Goal: Check status: Check status

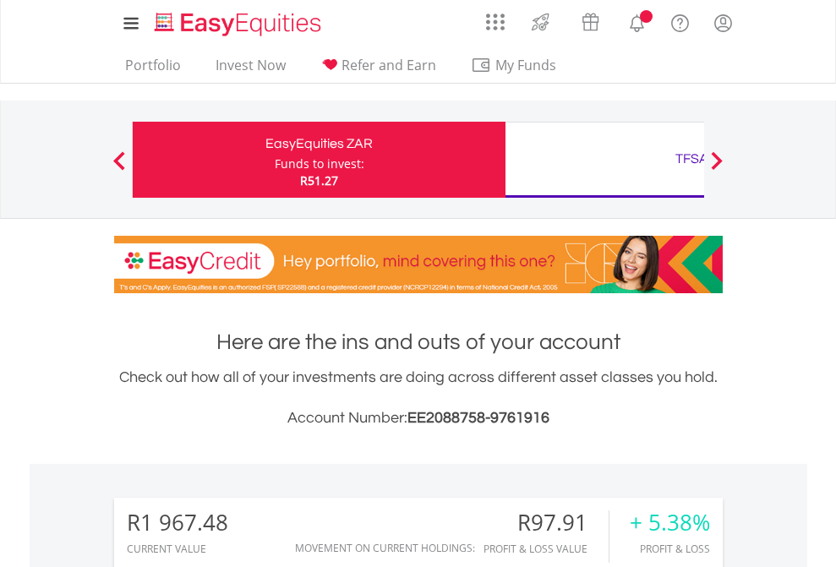
scroll to position [162, 265]
click at [275, 160] on div "Funds to invest:" at bounding box center [320, 163] width 90 height 17
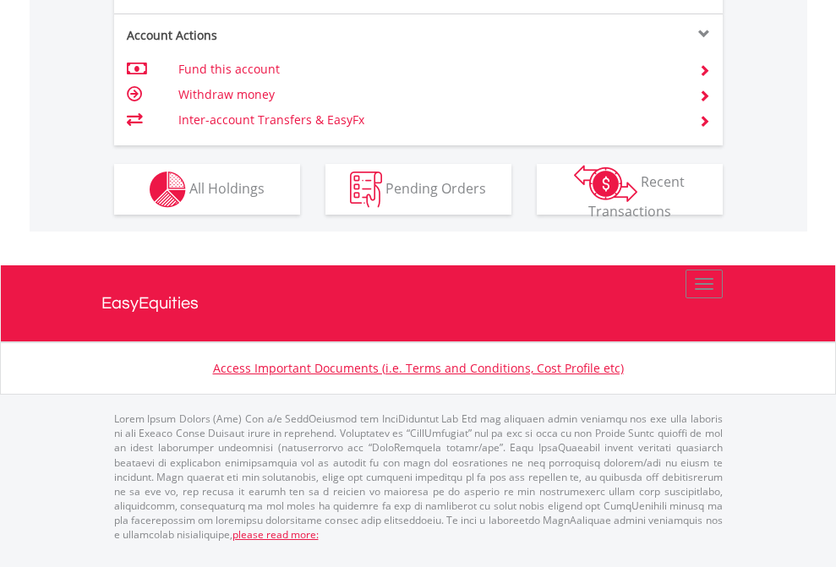
scroll to position [1654, 0]
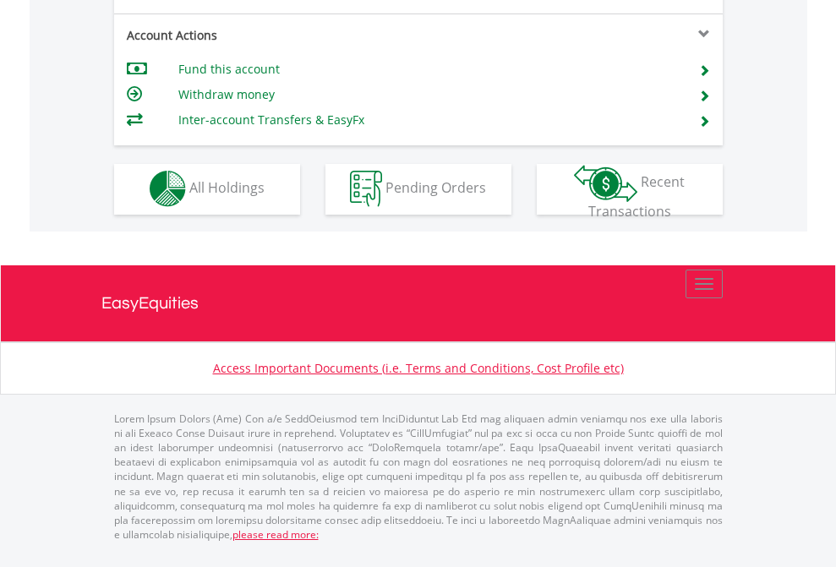
scroll to position [1580, 0]
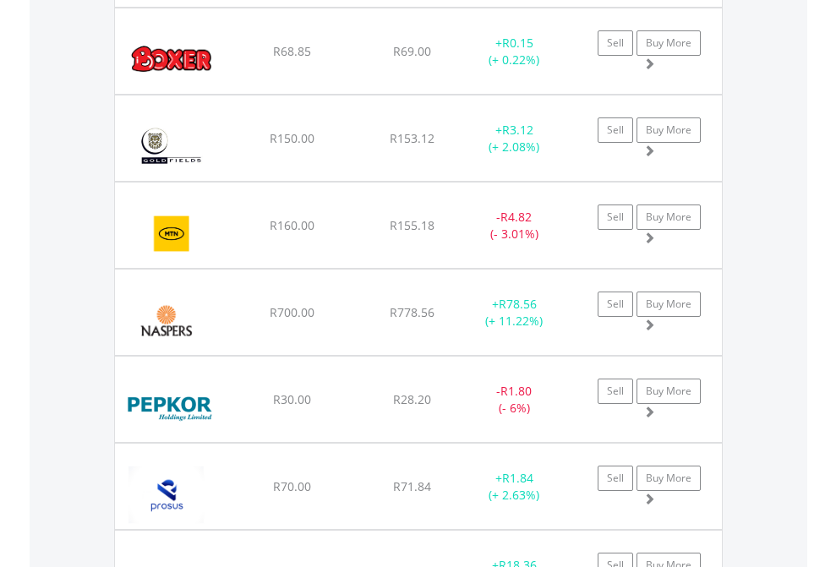
scroll to position [1948, 0]
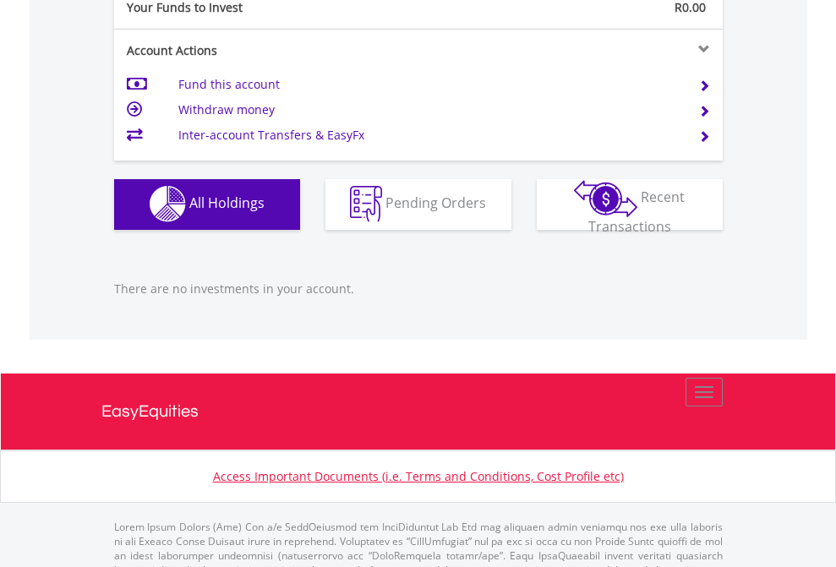
scroll to position [1673, 0]
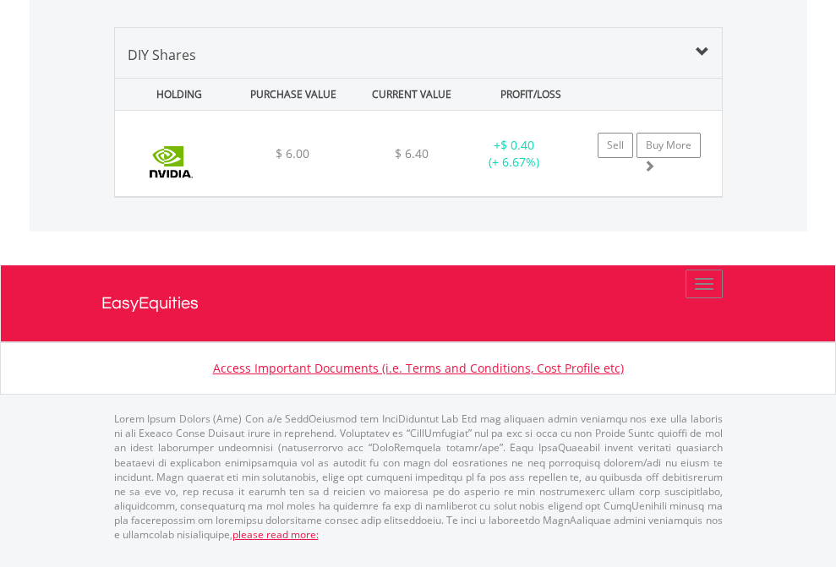
scroll to position [122, 0]
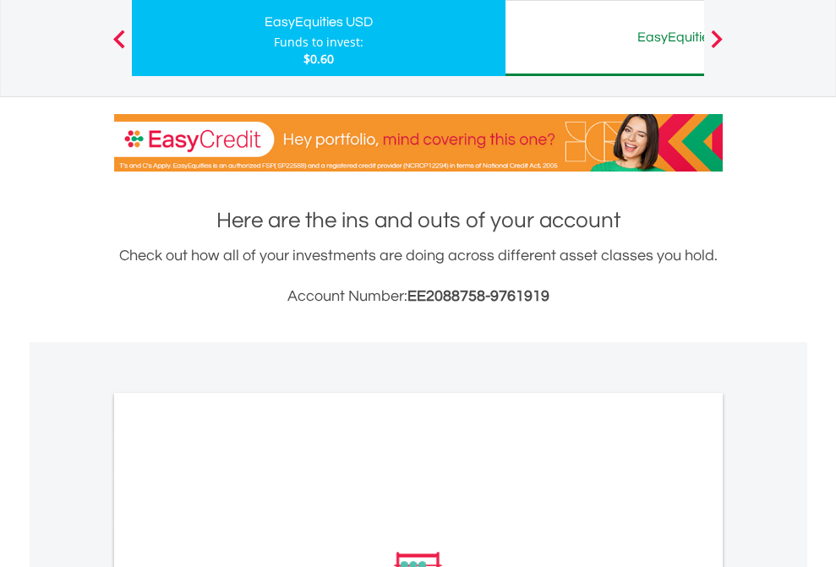
click at [604, 38] on div "EasyEquities AUD" at bounding box center [691, 37] width 352 height 24
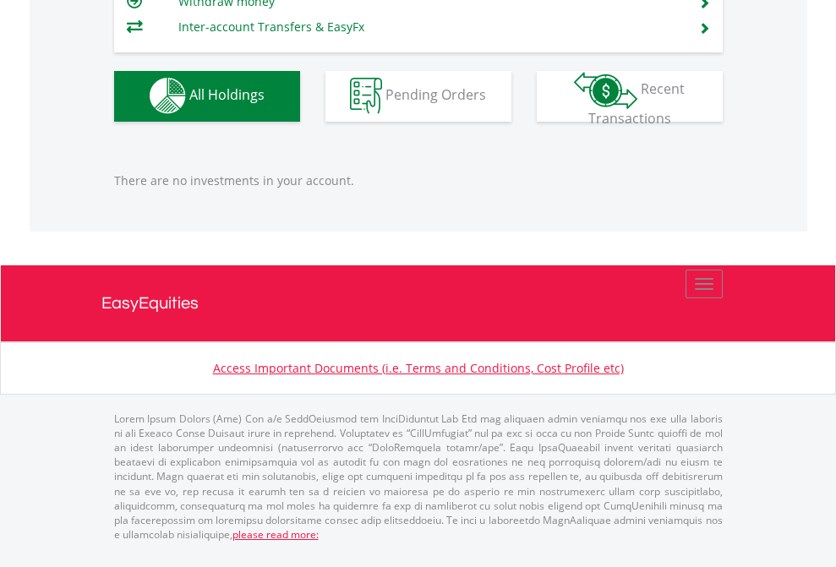
scroll to position [162, 265]
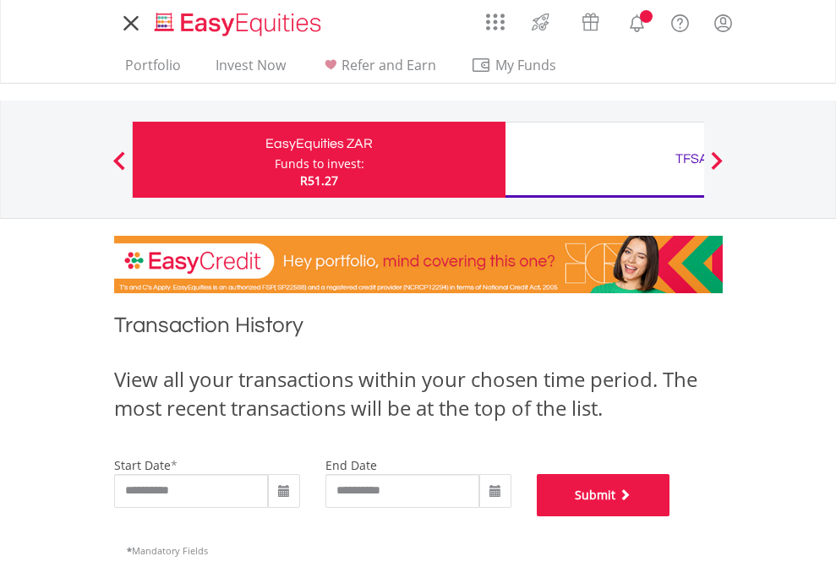
click at [670, 516] on button "Submit" at bounding box center [604, 495] width 134 height 42
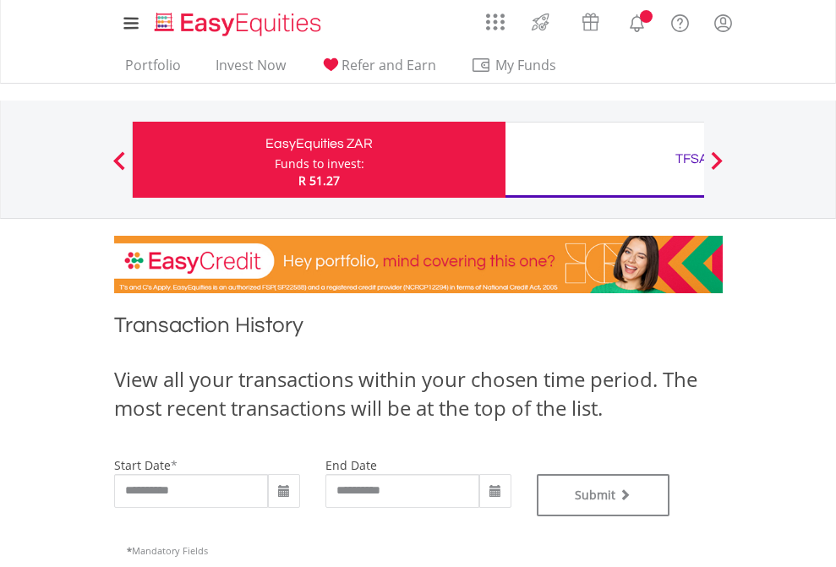
click at [604, 160] on div "TFSA" at bounding box center [691, 159] width 352 height 24
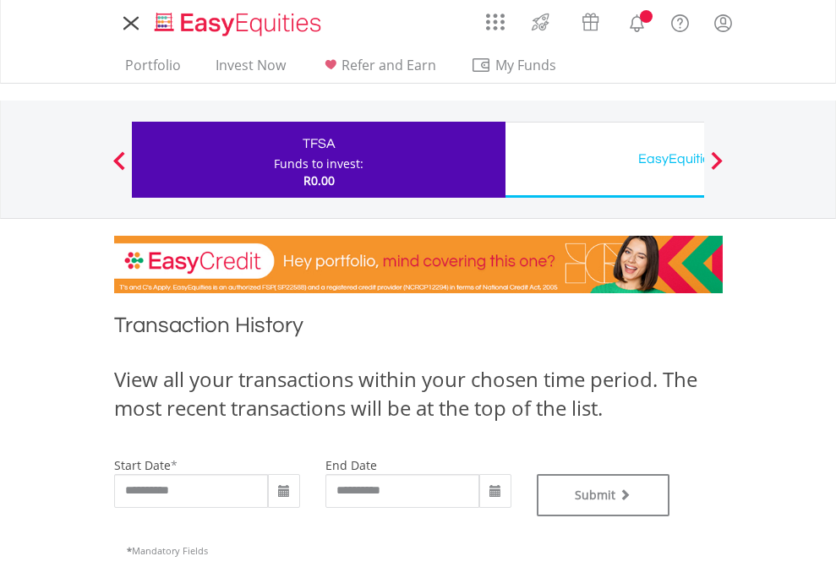
type input "**********"
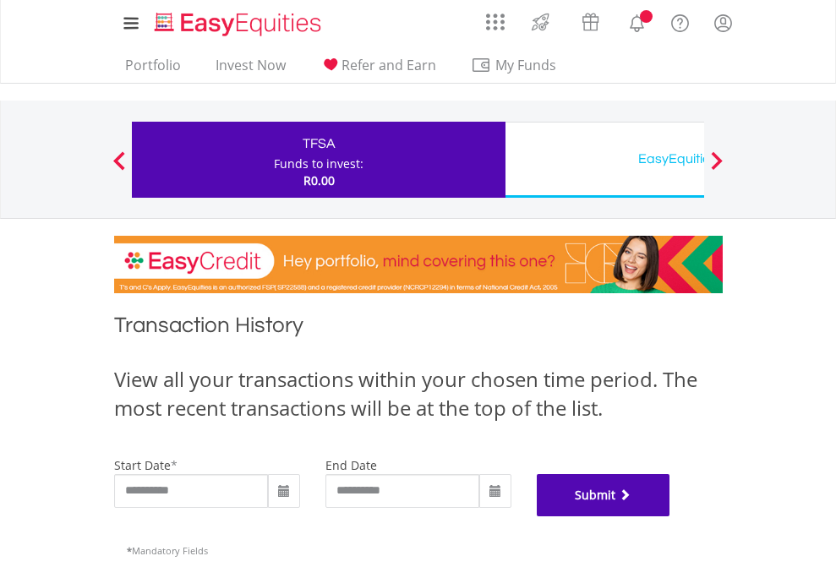
click at [670, 516] on button "Submit" at bounding box center [604, 495] width 134 height 42
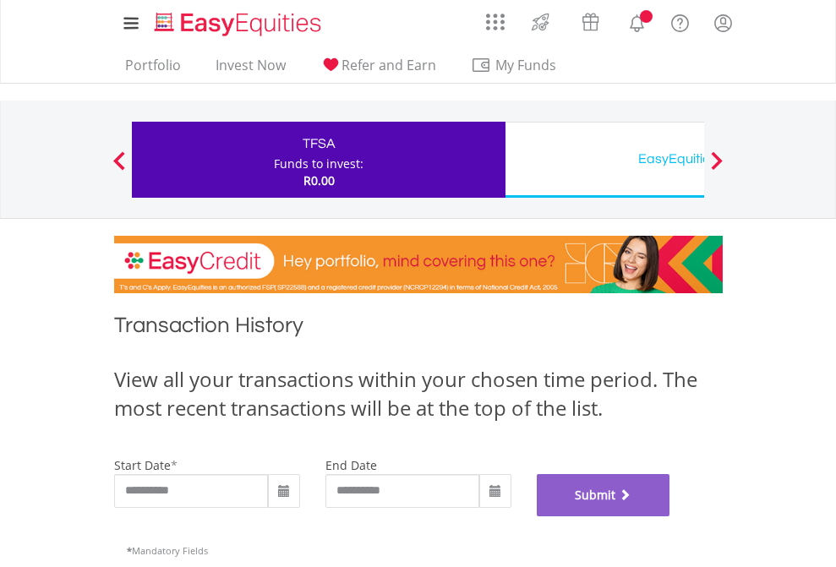
scroll to position [685, 0]
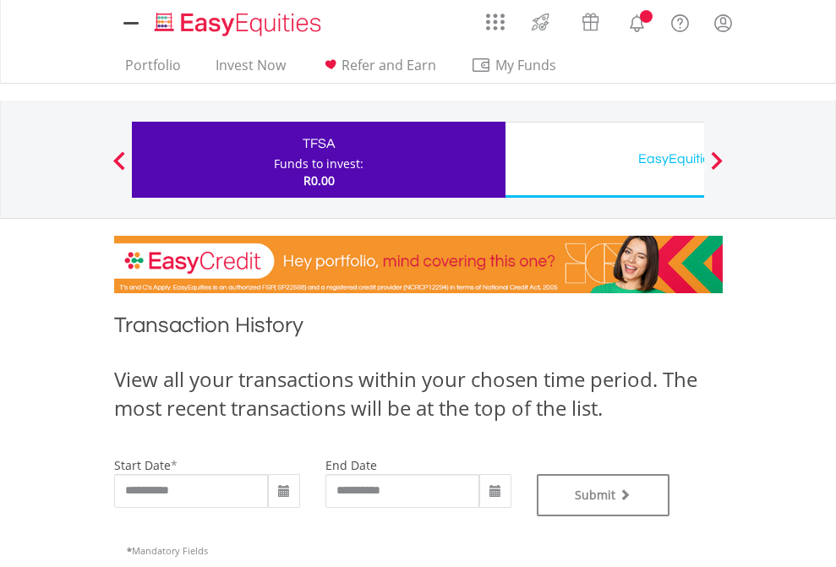
click at [604, 160] on div "EasyEquities USD" at bounding box center [691, 159] width 352 height 24
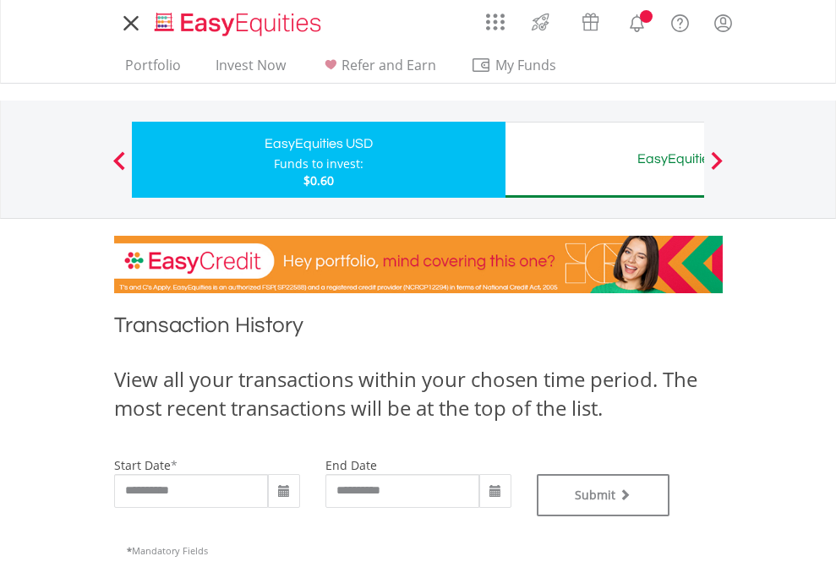
type input "**********"
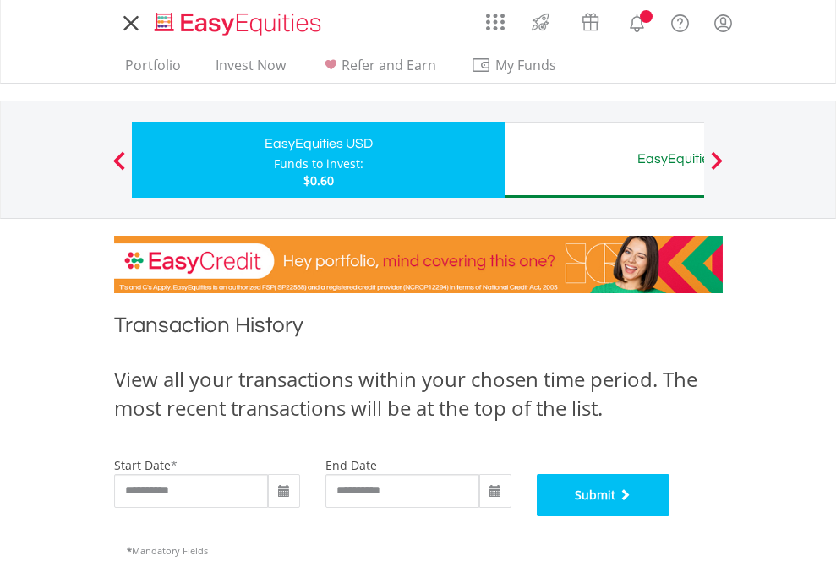
click at [670, 516] on button "Submit" at bounding box center [604, 495] width 134 height 42
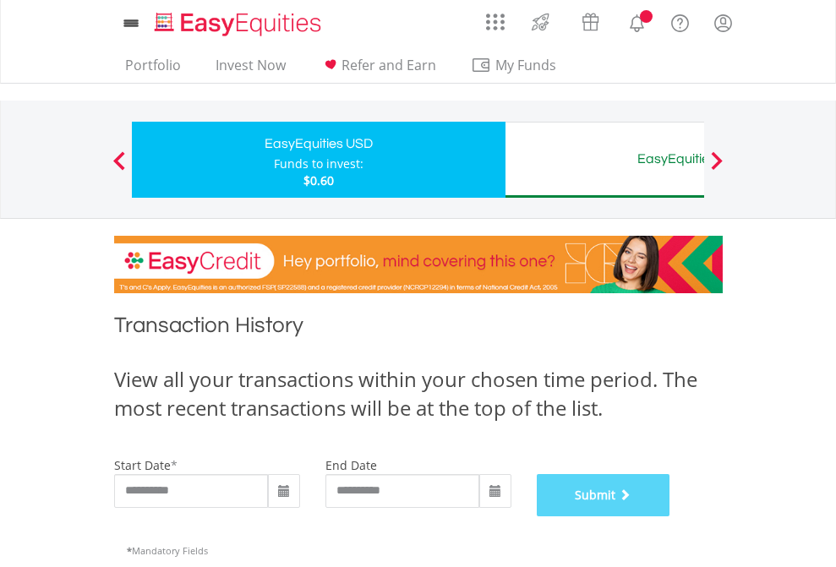
scroll to position [685, 0]
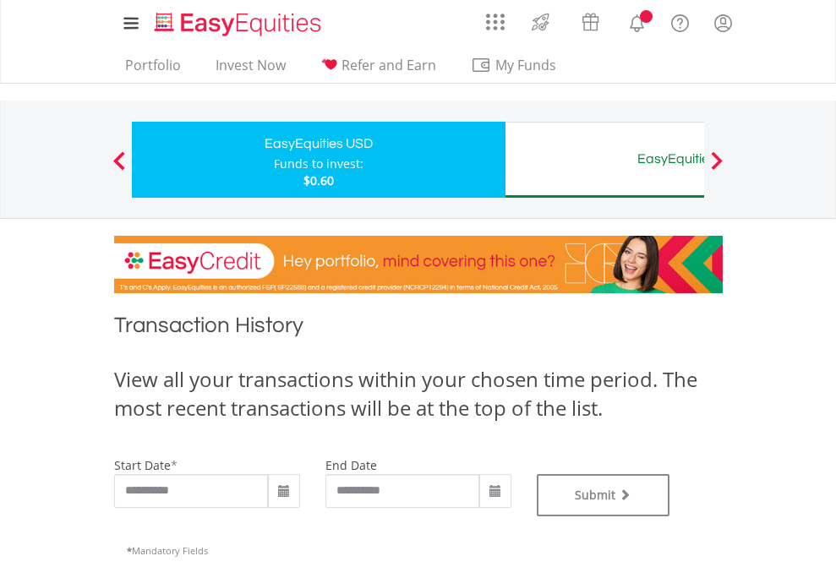
click at [604, 160] on div "EasyEquities AUD" at bounding box center [691, 159] width 352 height 24
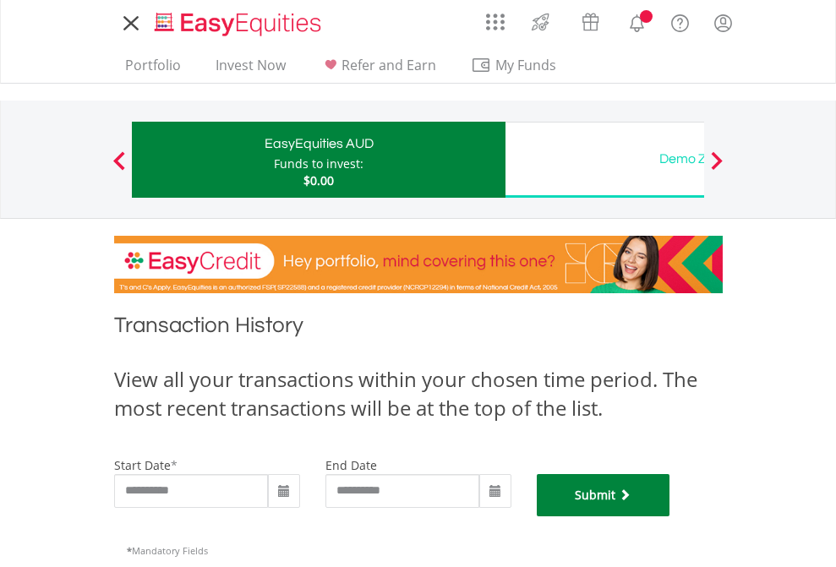
click at [670, 516] on button "Submit" at bounding box center [604, 495] width 134 height 42
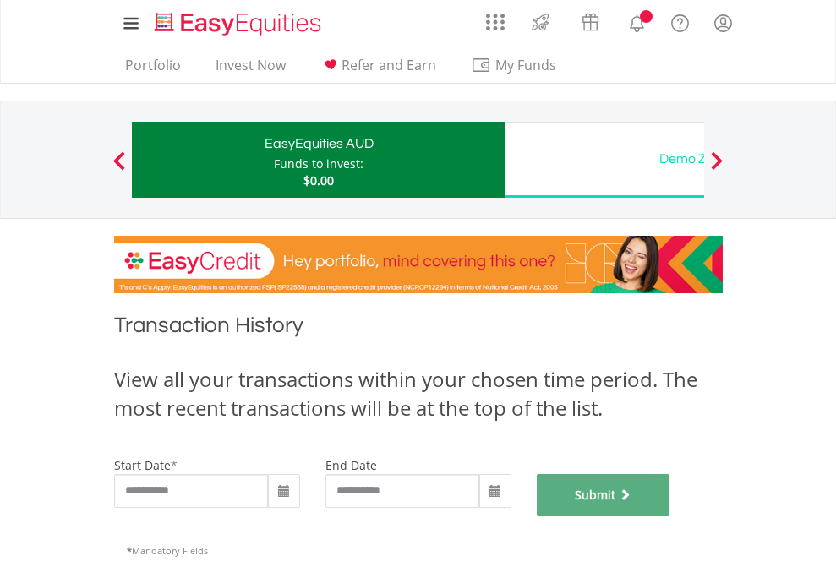
scroll to position [685, 0]
